Goal: Task Accomplishment & Management: Manage account settings

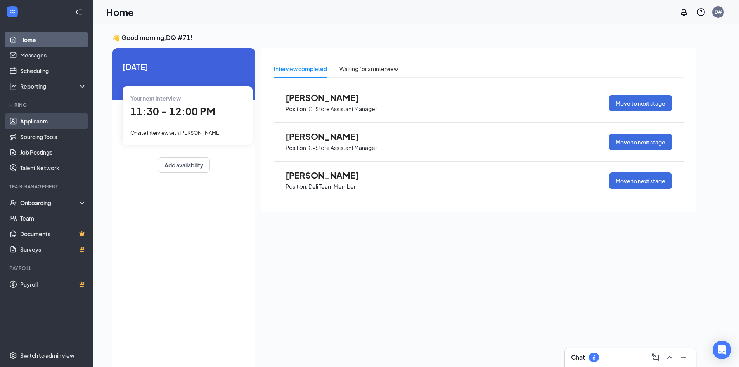
click at [46, 122] on link "Applicants" at bounding box center [53, 121] width 66 height 16
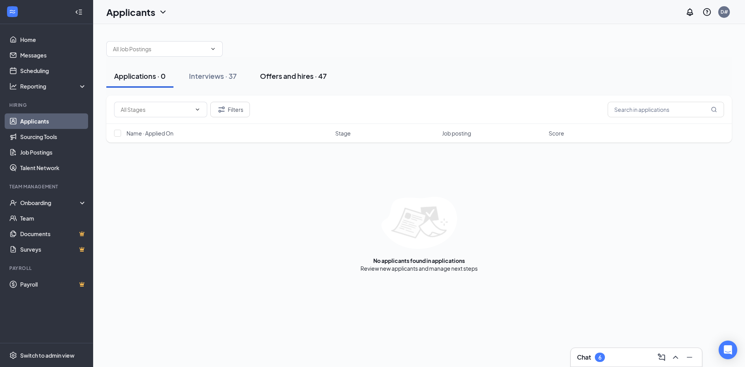
click at [274, 77] on div "Offers and hires · 47" at bounding box center [293, 76] width 67 height 10
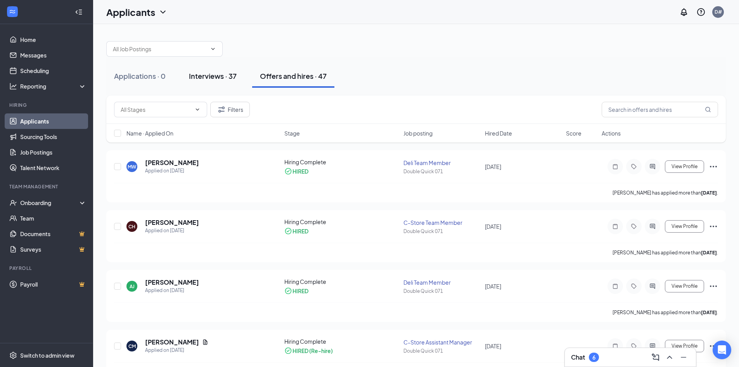
click at [212, 71] on button "Interviews · 37" at bounding box center [212, 75] width 63 height 23
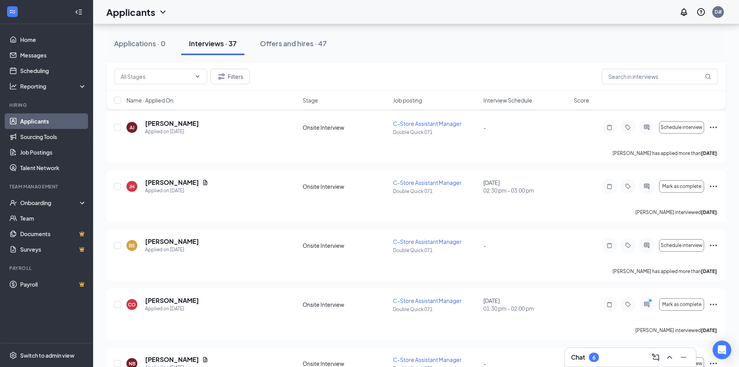
scroll to position [621, 0]
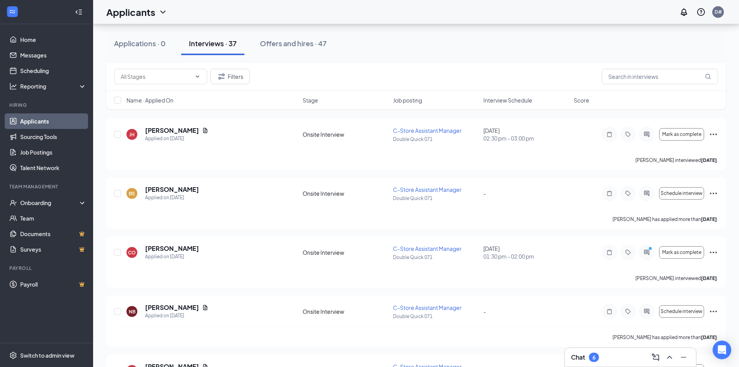
click at [738, 364] on div "Applications · 0 Interviews · 37 Offers and hires · 47 Filters Name · Applied O…" at bounding box center [416, 351] width 646 height 1896
drag, startPoint x: 737, startPoint y: 362, endPoint x: 741, endPoint y: 361, distance: 4.0
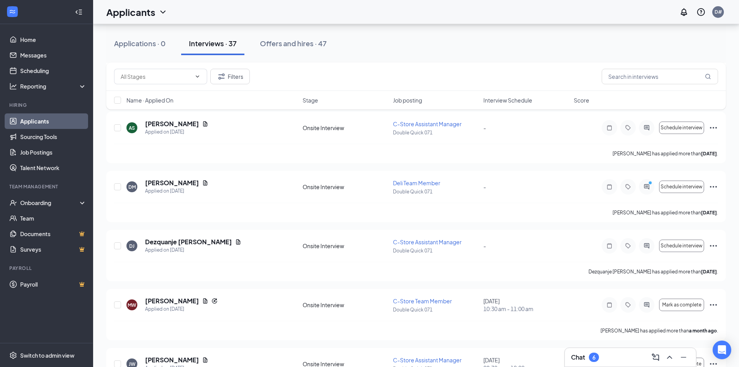
scroll to position [1635, 0]
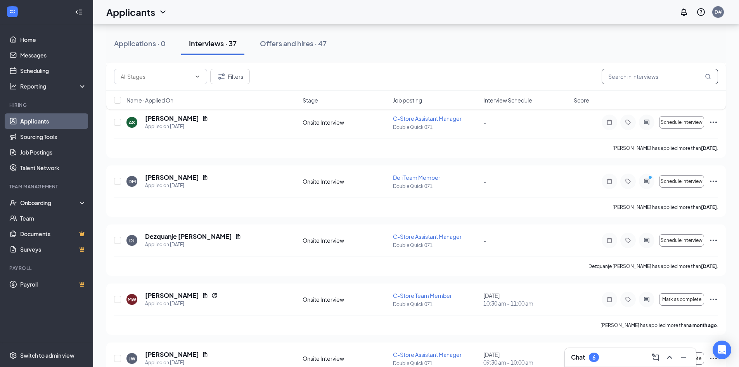
click at [638, 81] on input "text" at bounding box center [660, 77] width 116 height 16
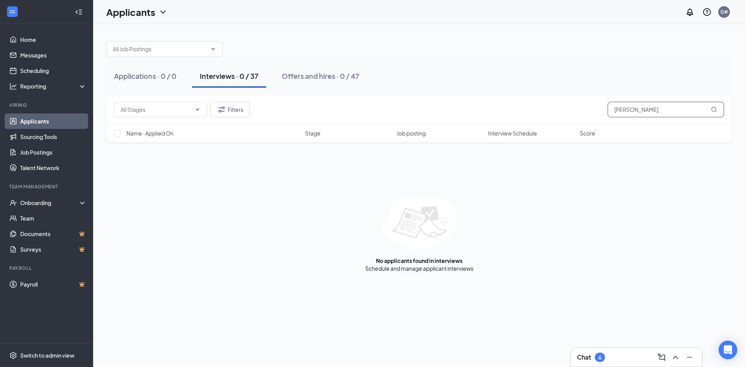
type input "[PERSON_NAME]"
click at [234, 78] on div "Interviews · 0 / 37" at bounding box center [229, 76] width 59 height 10
click at [313, 78] on div "Offers and hires · 0 / 47" at bounding box center [321, 76] width 78 height 10
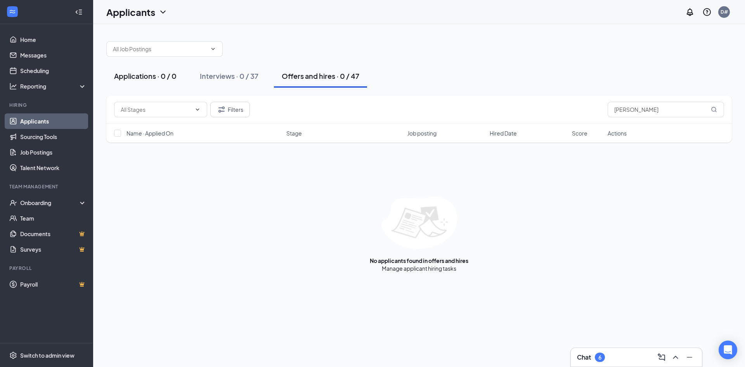
click at [157, 78] on div "Applications · 0 / 0" at bounding box center [145, 76] width 62 height 10
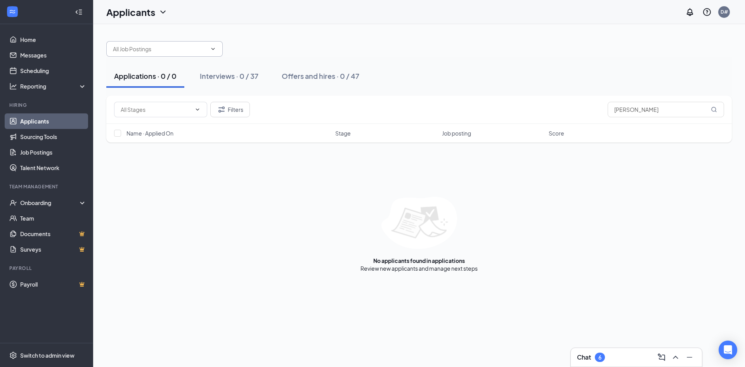
click at [208, 47] on span at bounding box center [164, 49] width 116 height 16
click at [220, 41] on span at bounding box center [164, 49] width 116 height 16
click at [213, 46] on icon "ChevronDown" at bounding box center [213, 49] width 6 height 6
click at [210, 50] on span at bounding box center [212, 49] width 8 height 6
click at [210, 50] on icon "ChevronDown" at bounding box center [213, 49] width 6 height 6
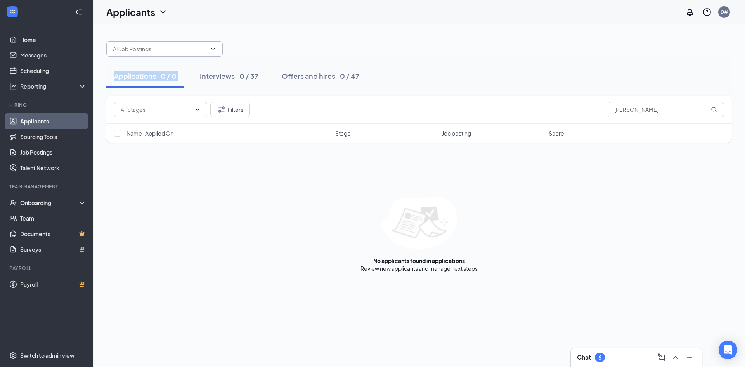
click at [210, 50] on icon "ChevronDown" at bounding box center [213, 49] width 6 height 6
click at [213, 48] on icon "ChevronDown" at bounding box center [213, 49] width 6 height 6
drag, startPoint x: 42, startPoint y: 202, endPoint x: 45, endPoint y: 172, distance: 30.4
click at [43, 200] on div "Onboarding" at bounding box center [50, 203] width 60 height 8
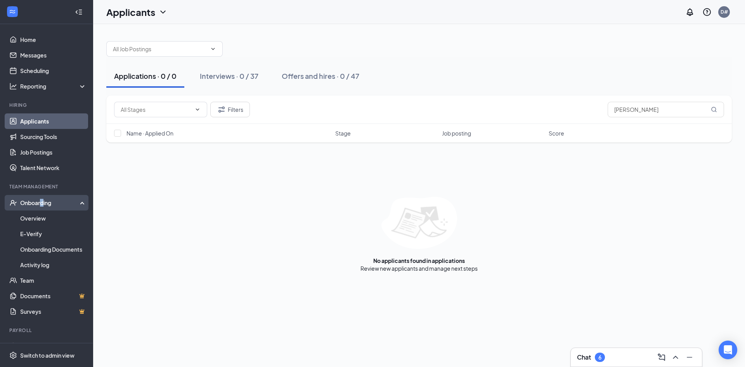
click at [41, 199] on div "Onboarding" at bounding box center [50, 203] width 60 height 8
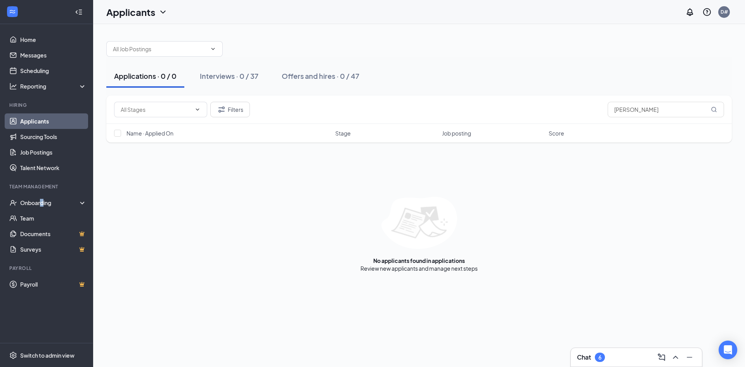
click at [152, 76] on div "Applications · 0 / 0" at bounding box center [145, 76] width 62 height 10
click at [221, 77] on div "Interviews · 0 / 37" at bounding box center [229, 76] width 59 height 10
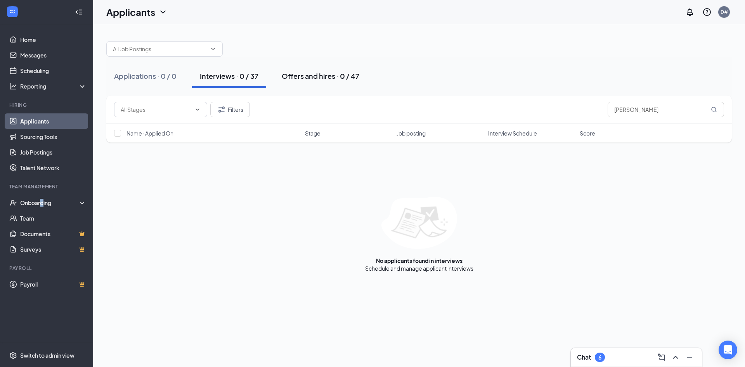
click at [321, 79] on div "Offers and hires · 0 / 47" at bounding box center [321, 76] width 78 height 10
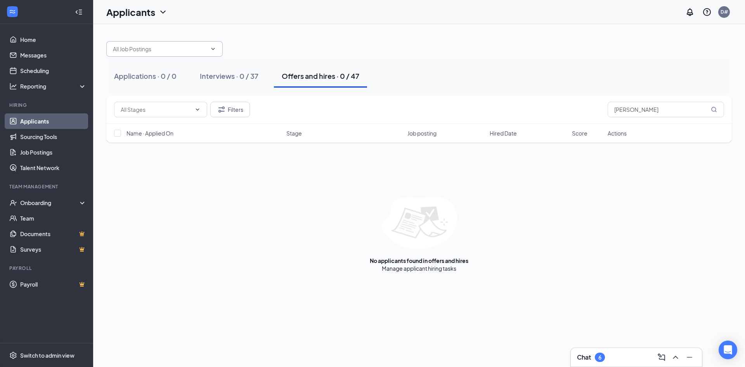
click at [212, 49] on icon "ChevronDown" at bounding box center [213, 49] width 6 height 6
click at [154, 110] on input "text" at bounding box center [156, 109] width 71 height 9
click at [145, 161] on div "On Hold (45)" at bounding box center [142, 160] width 31 height 9
type input "On Hold (45)"
click at [321, 73] on div "Offers and hires · 0 / 47" at bounding box center [321, 76] width 78 height 10
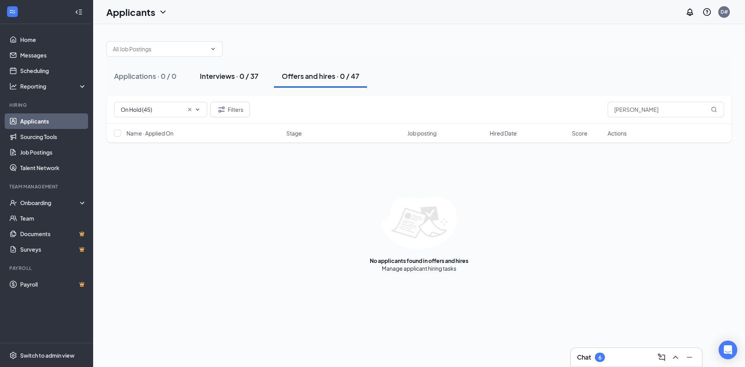
click at [245, 78] on div "Interviews · 0 / 37" at bounding box center [229, 76] width 59 height 10
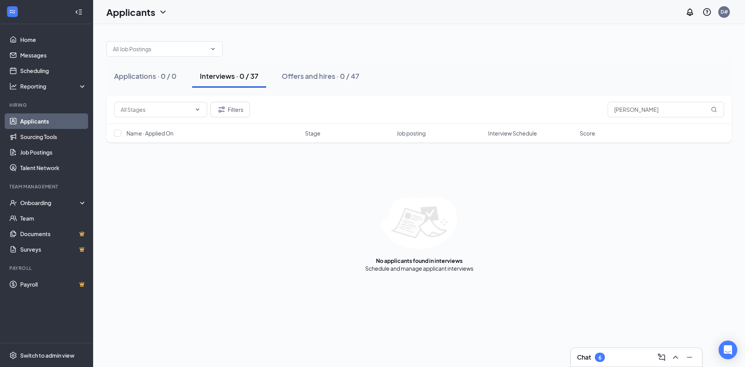
drag, startPoint x: 151, startPoint y: 73, endPoint x: 124, endPoint y: 95, distance: 34.5
click at [151, 74] on div "Applications · 0 / 0" at bounding box center [145, 76] width 62 height 10
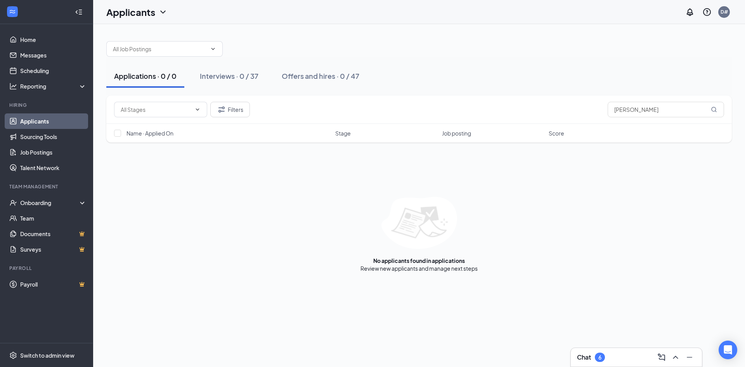
click at [30, 118] on link "Applicants" at bounding box center [53, 121] width 66 height 16
click at [48, 198] on div "Onboarding" at bounding box center [46, 203] width 93 height 16
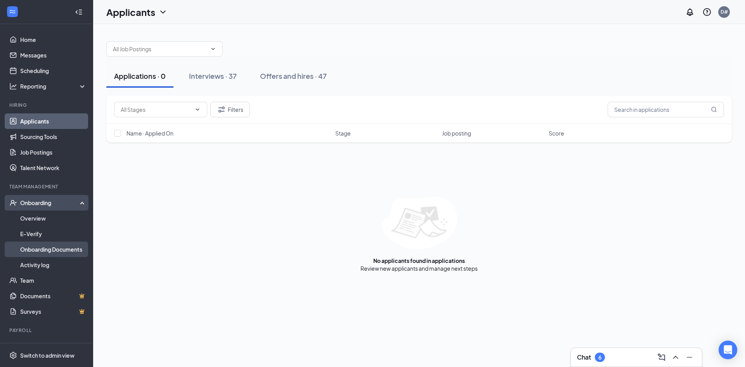
click at [56, 244] on link "Onboarding Documents" at bounding box center [53, 249] width 66 height 16
